Goal: Information Seeking & Learning: Learn about a topic

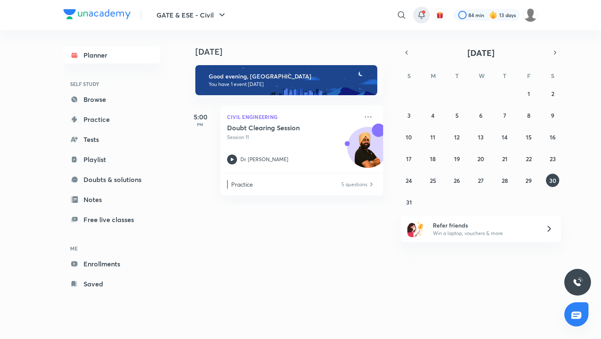
click at [421, 10] on icon at bounding box center [422, 15] width 10 height 10
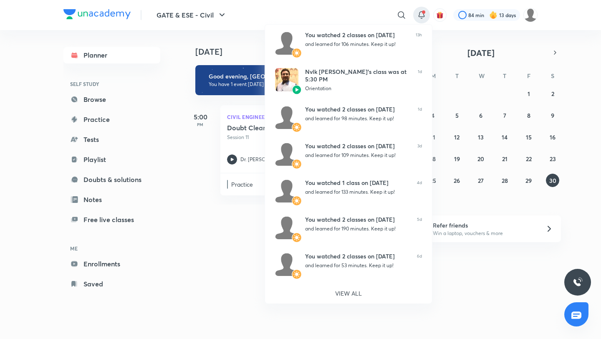
click at [352, 11] on div at bounding box center [300, 169] width 601 height 339
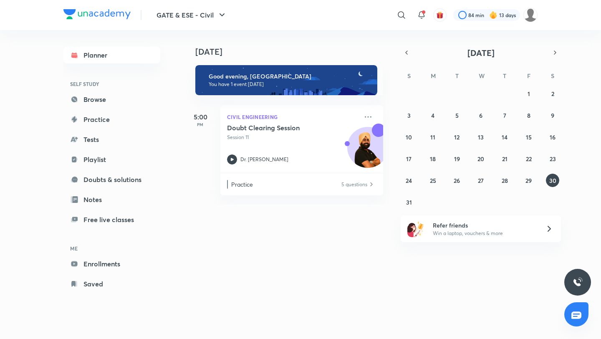
click at [436, 14] on img "button" at bounding box center [440, 15] width 8 height 8
click at [91, 270] on link "Enrollments" at bounding box center [111, 263] width 97 height 17
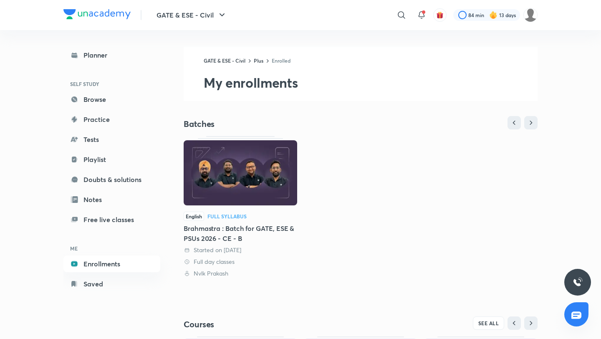
scroll to position [142, 0]
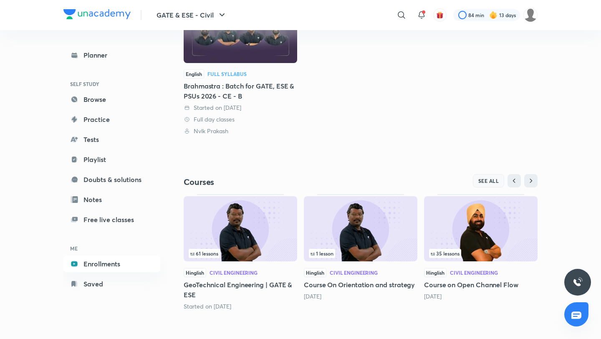
click at [485, 181] on span "SEE ALL" at bounding box center [488, 181] width 21 height 6
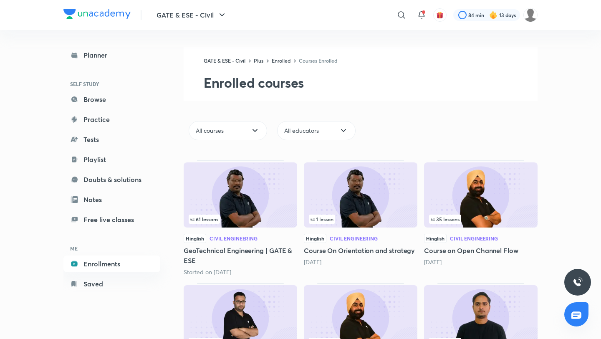
scroll to position [86, 0]
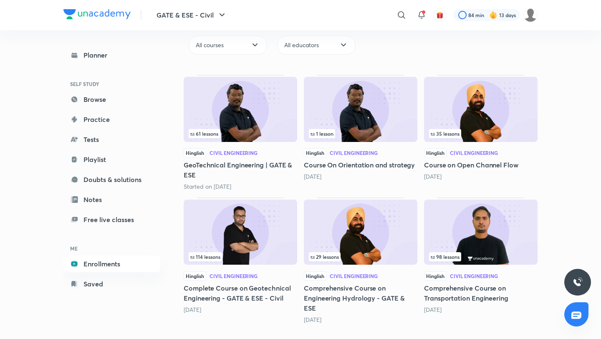
click at [330, 239] on img at bounding box center [361, 231] width 114 height 65
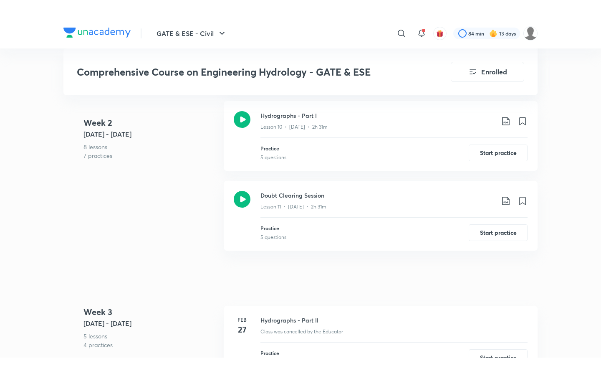
scroll to position [1222, 0]
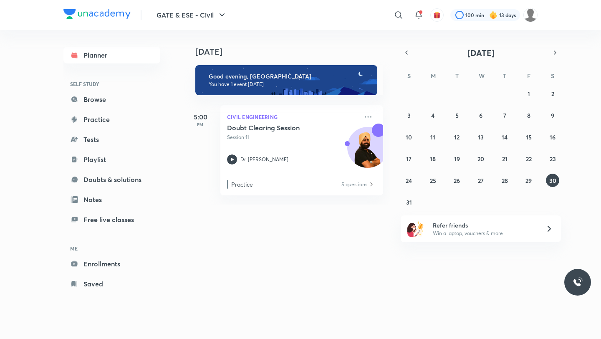
click at [440, 18] on img "button" at bounding box center [437, 15] width 8 height 8
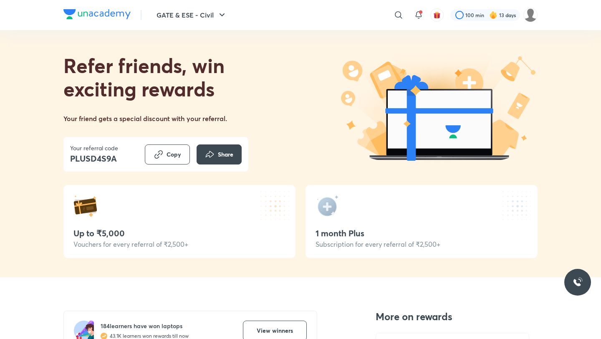
click at [365, 7] on div "​" at bounding box center [330, 15] width 154 height 20
click at [416, 15] on icon at bounding box center [419, 15] width 10 height 10
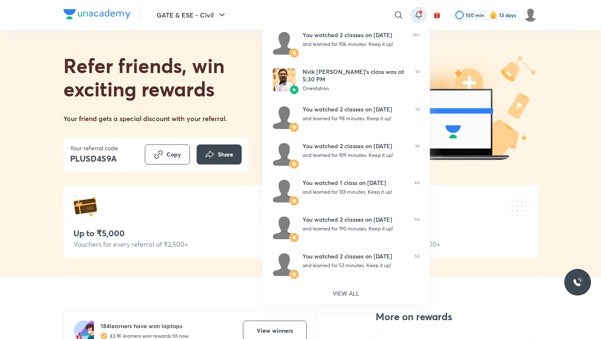
click at [373, 13] on div at bounding box center [300, 169] width 601 height 339
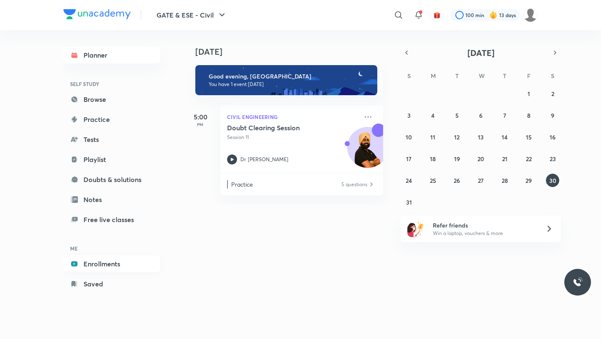
click at [101, 261] on link "Enrollments" at bounding box center [111, 263] width 97 height 17
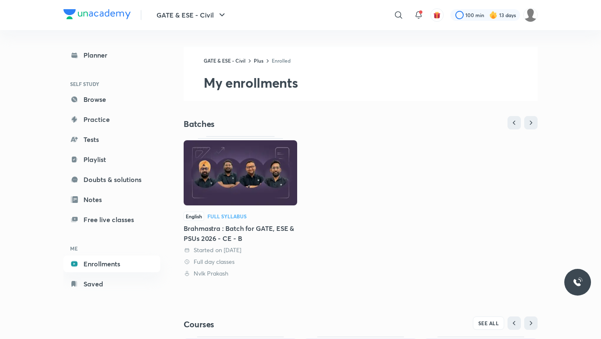
scroll to position [142, 0]
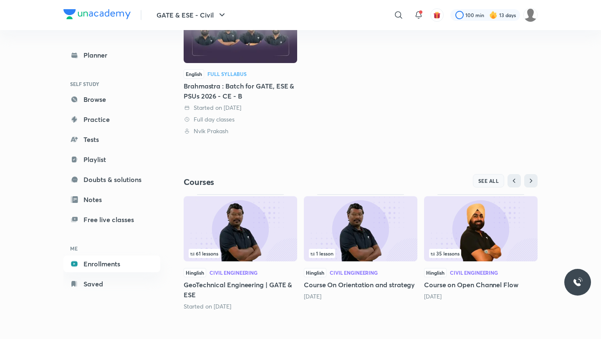
click at [495, 176] on button "SEE ALL" at bounding box center [489, 180] width 32 height 13
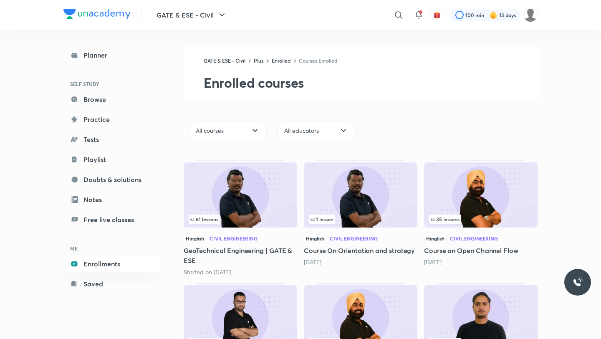
scroll to position [86, 0]
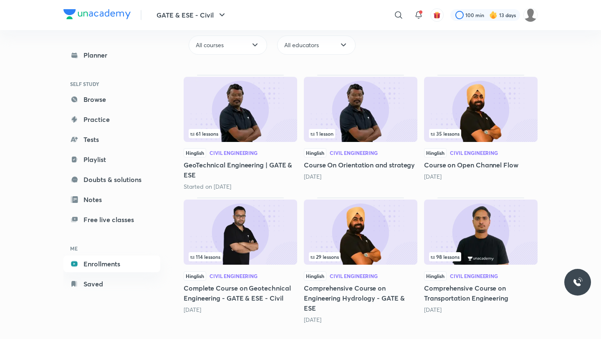
click at [219, 101] on img at bounding box center [241, 109] width 114 height 65
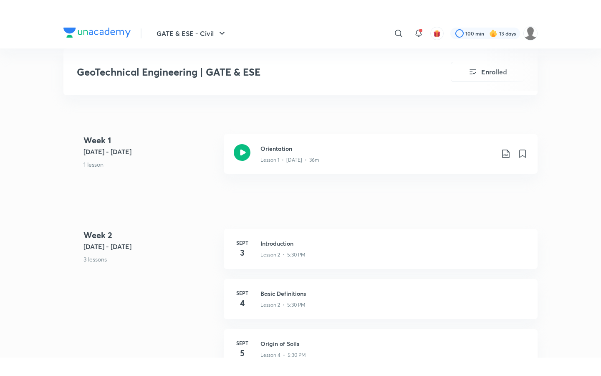
scroll to position [310, 0]
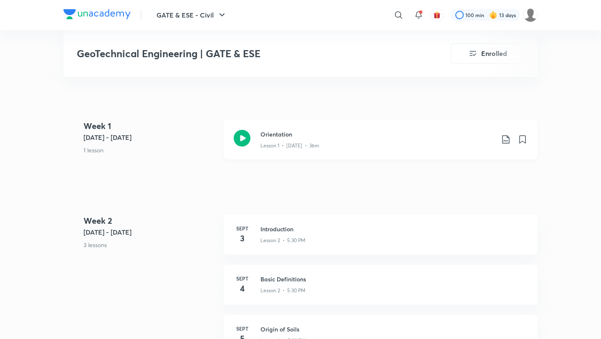
click at [342, 139] on div "Lesson 1 • Aug 29 • 36m" at bounding box center [377, 144] width 234 height 11
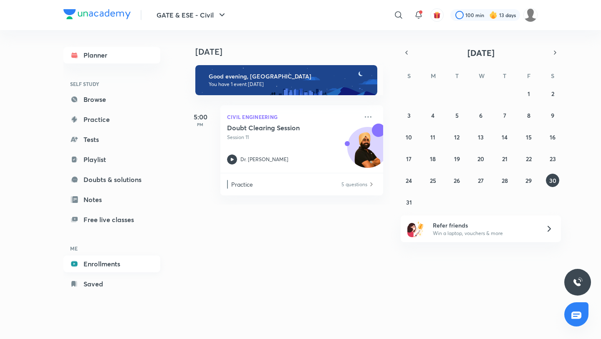
click at [106, 269] on link "Enrollments" at bounding box center [111, 263] width 97 height 17
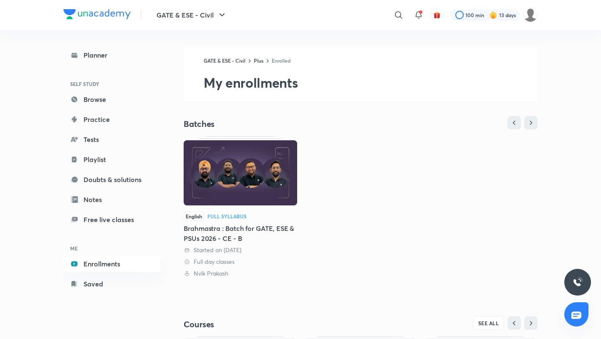
scroll to position [142, 0]
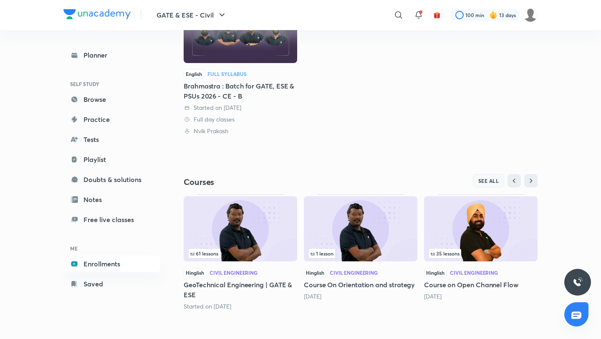
click at [481, 178] on span "SEE ALL" at bounding box center [488, 181] width 21 height 6
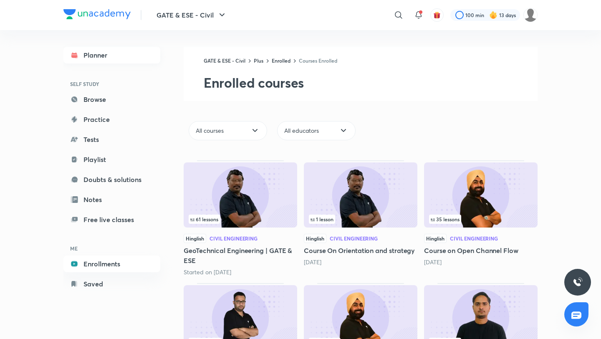
click at [93, 57] on link "Planner" at bounding box center [111, 55] width 97 height 17
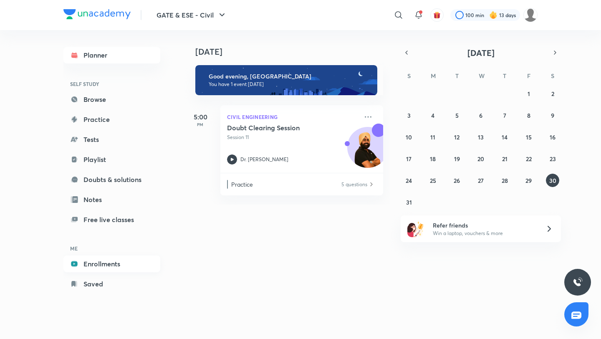
click at [109, 261] on link "Enrollments" at bounding box center [111, 263] width 97 height 17
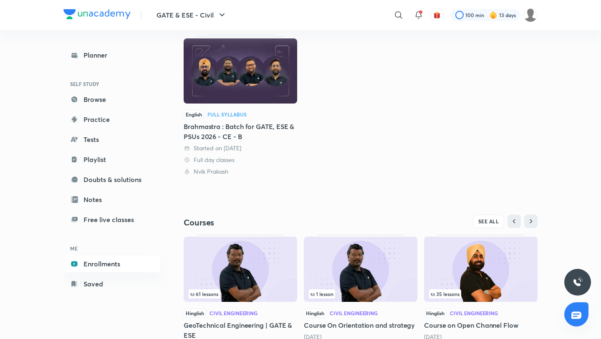
scroll to position [142, 0]
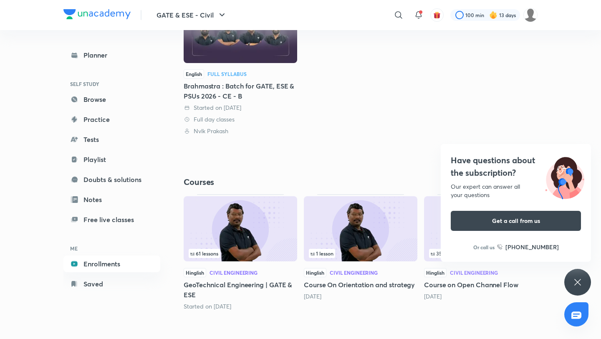
click at [572, 277] on div "Have questions about the subscription? Our expert can answer all your questions…" at bounding box center [577, 282] width 27 height 27
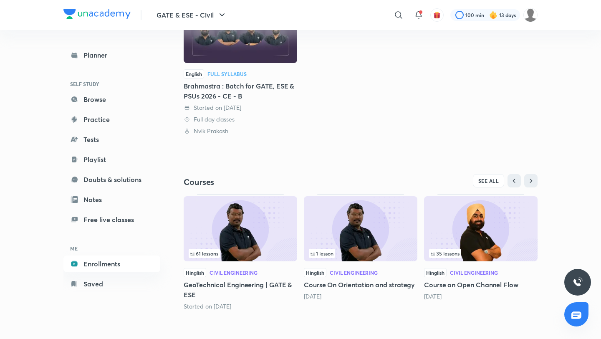
click at [572, 277] on div at bounding box center [577, 282] width 27 height 27
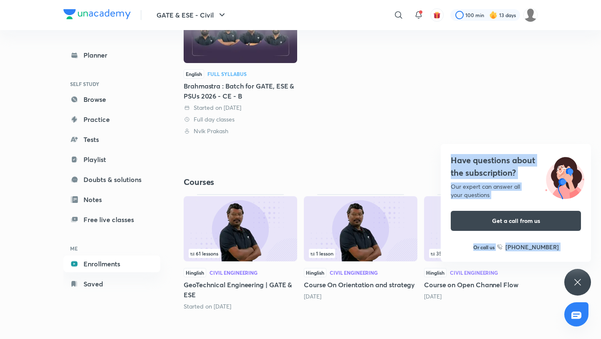
click at [572, 277] on div "Have questions about the subscription? Our expert can answer all your questions…" at bounding box center [577, 282] width 27 height 27
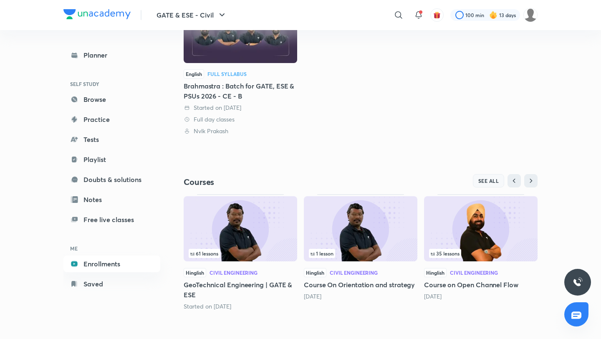
click at [480, 179] on span "SEE ALL" at bounding box center [488, 181] width 21 height 6
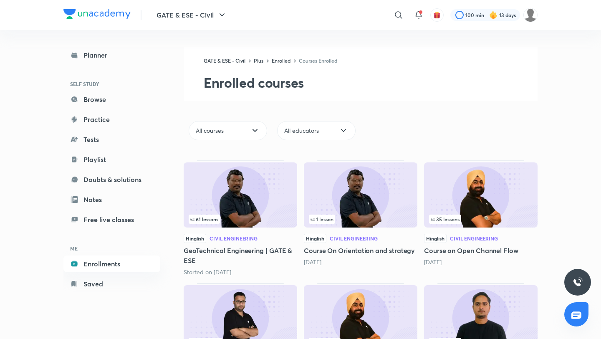
scroll to position [86, 0]
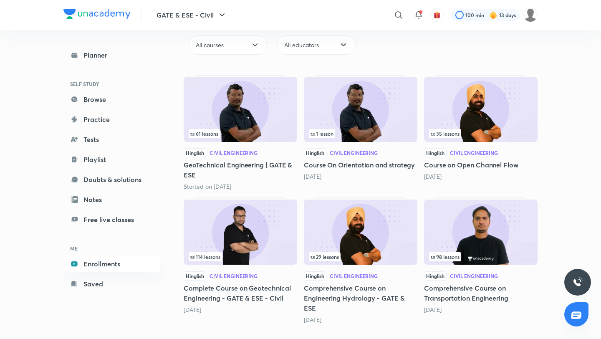
click at [357, 242] on img at bounding box center [361, 231] width 114 height 65
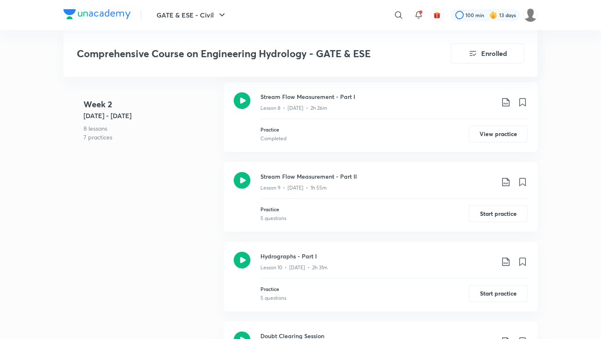
scroll to position [1068, 0]
click at [303, 263] on p "Lesson 10 • [DATE] • 2h 31m" at bounding box center [293, 267] width 67 height 8
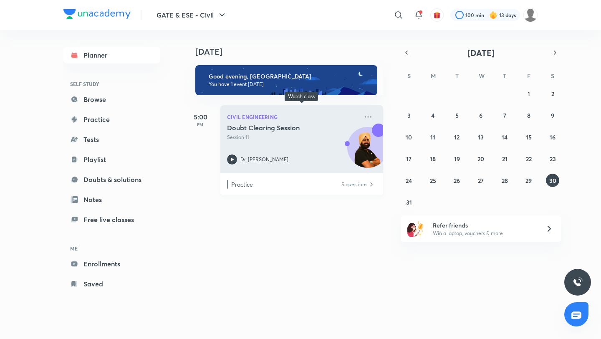
click at [259, 149] on div "Doubt Clearing Session Session 11 Dr. Jaspal Singh" at bounding box center [292, 144] width 131 height 41
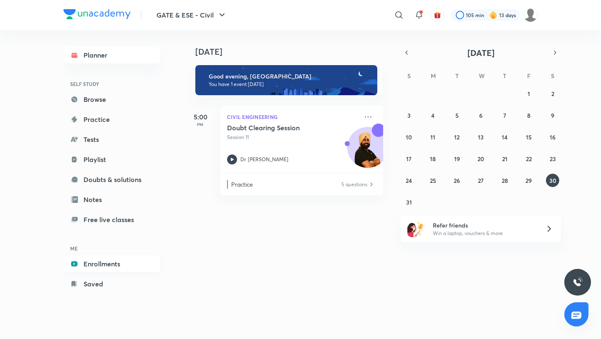
click at [95, 263] on link "Enrollments" at bounding box center [111, 263] width 97 height 17
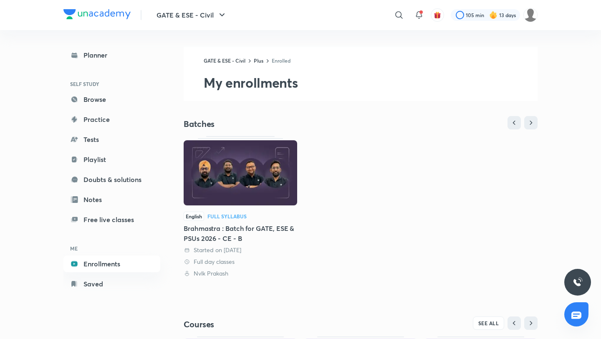
scroll to position [142, 0]
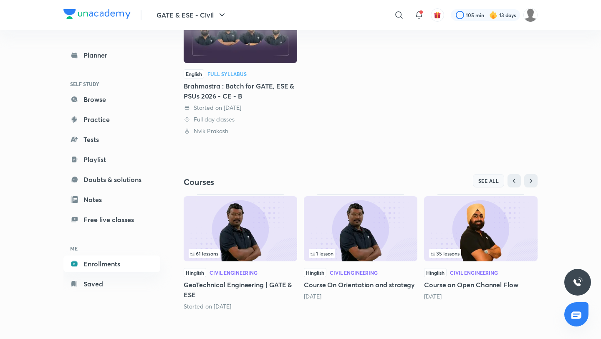
click at [485, 179] on span "SEE ALL" at bounding box center [488, 181] width 21 height 6
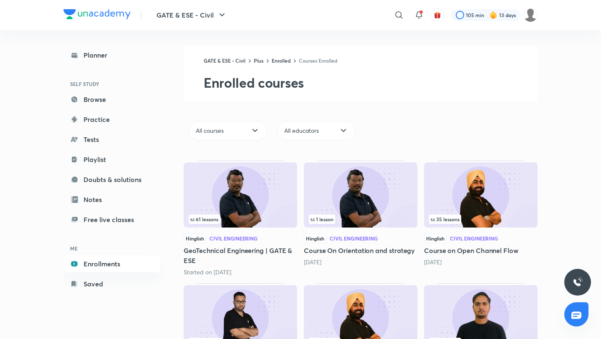
scroll to position [86, 0]
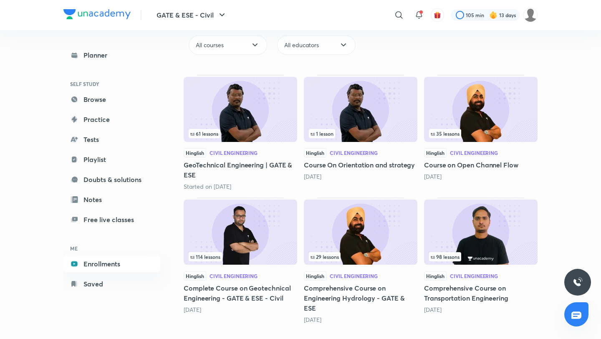
click at [375, 224] on img at bounding box center [361, 231] width 114 height 65
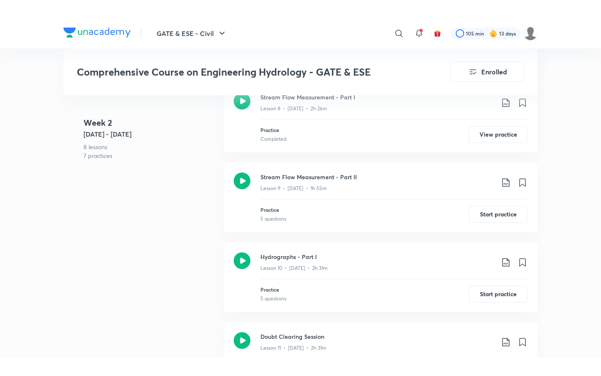
scroll to position [1085, 0]
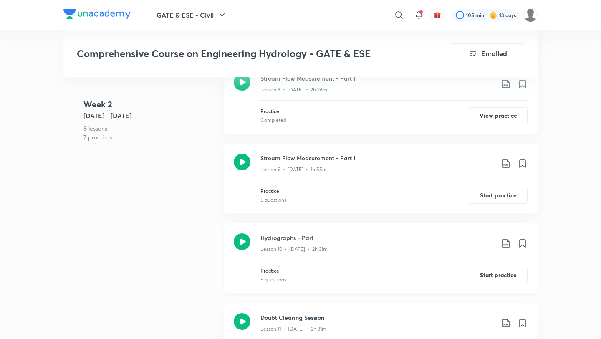
click at [309, 255] on div "Hydrographs - Part I Lesson 10 • [DATE] • 2h 31m Practice 5 questions Start pra…" at bounding box center [393, 258] width 267 height 50
